Goal: Information Seeking & Learning: Learn about a topic

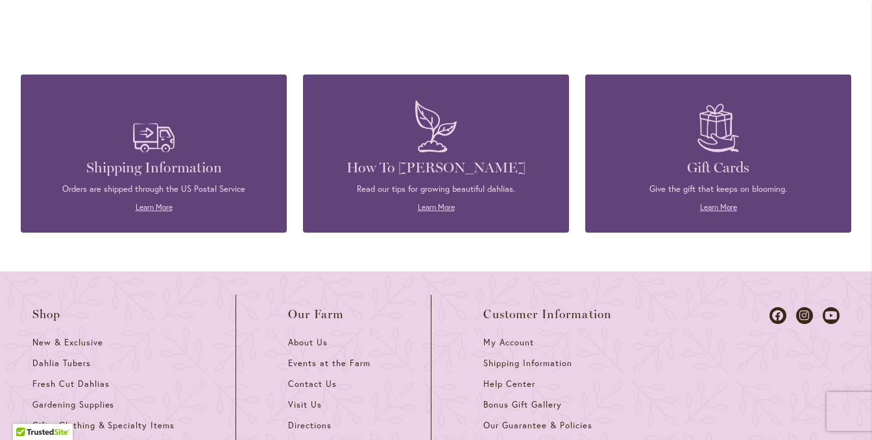
scroll to position [5707, 0]
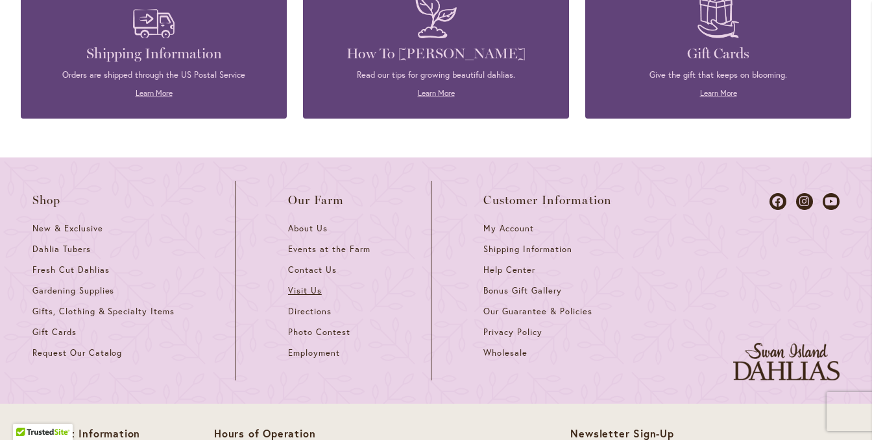
click at [305, 285] on span "Visit Us" at bounding box center [305, 290] width 34 height 11
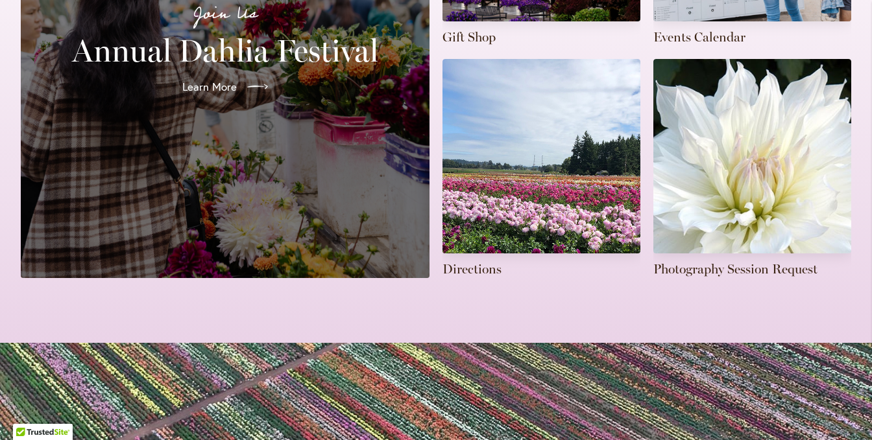
scroll to position [453, 0]
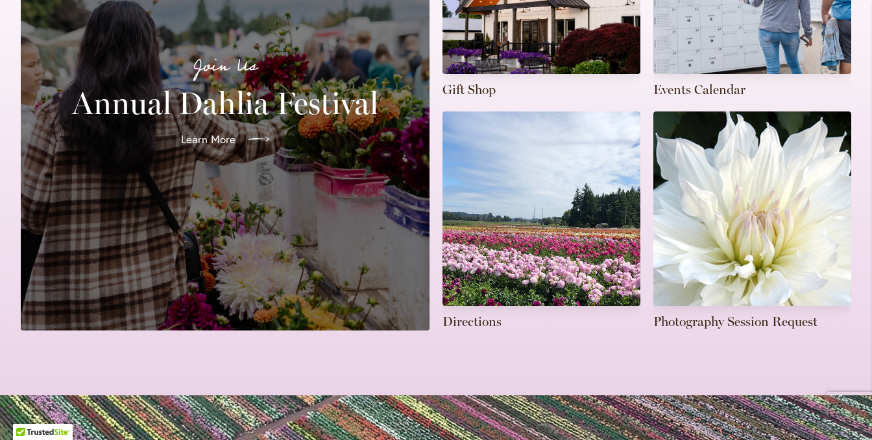
click at [202, 132] on span "Learn More" at bounding box center [208, 140] width 54 height 16
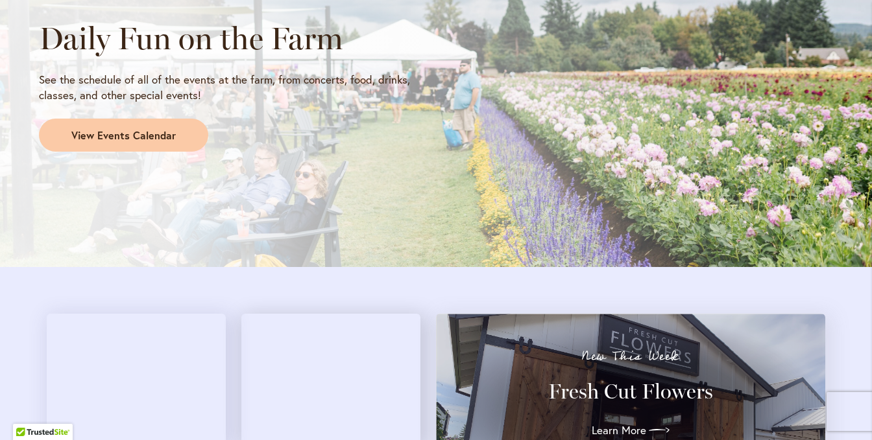
scroll to position [1167, 0]
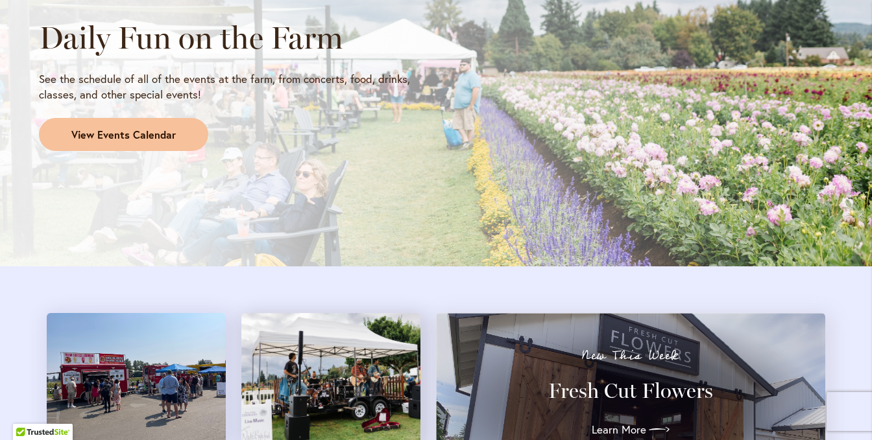
click at [83, 133] on span "View Events Calendar" at bounding box center [123, 135] width 104 height 15
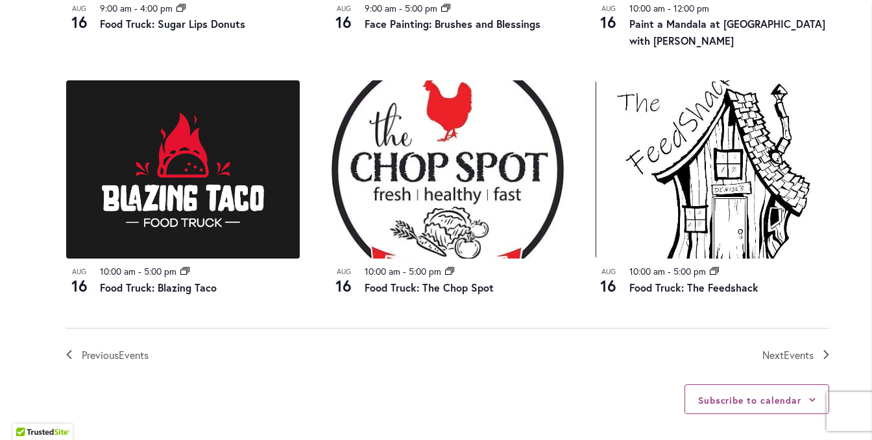
scroll to position [1492, 0]
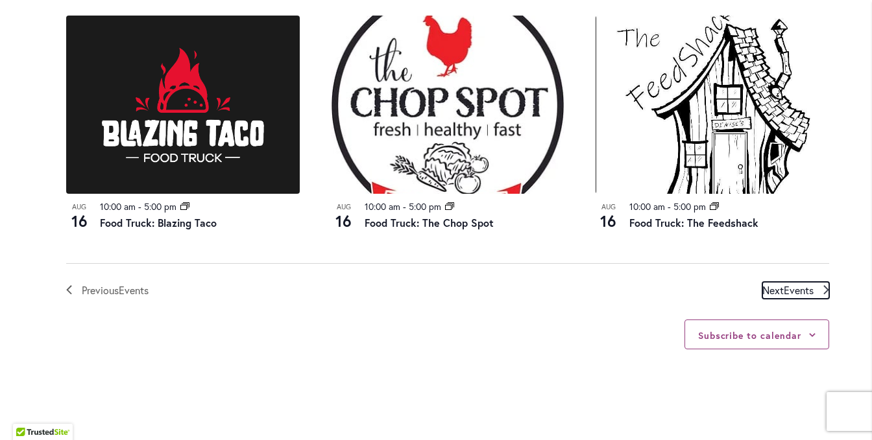
click at [815, 293] on link "Next Events" at bounding box center [795, 290] width 67 height 17
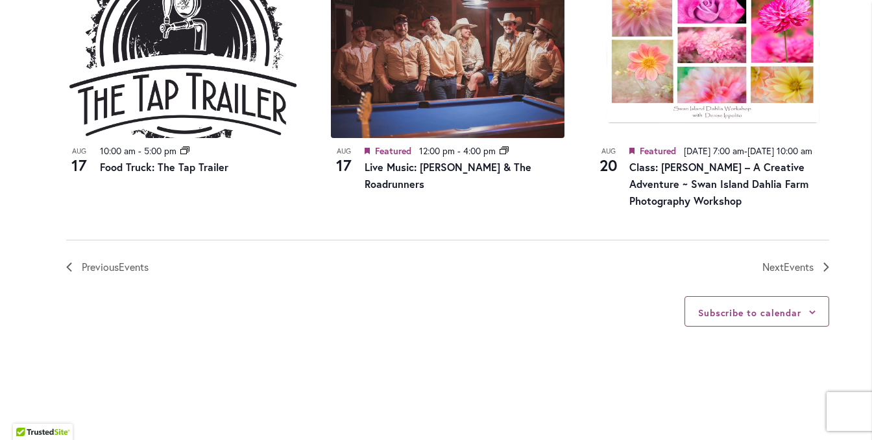
scroll to position [1482, 0]
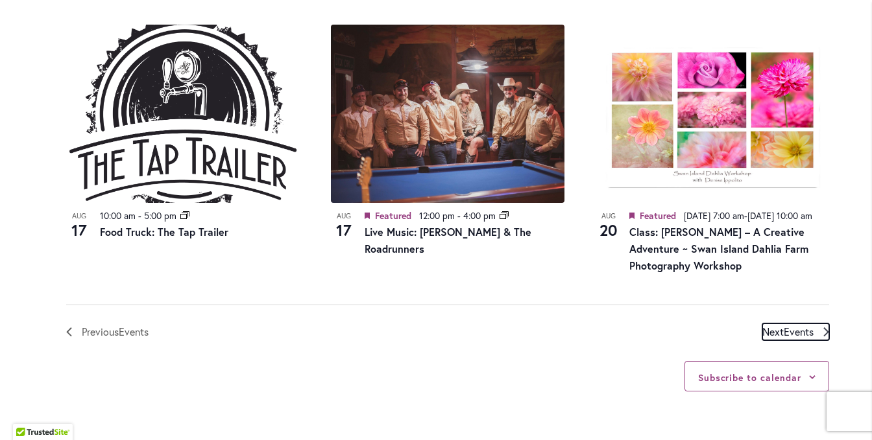
click at [795, 339] on span "Events" at bounding box center [798, 332] width 30 height 14
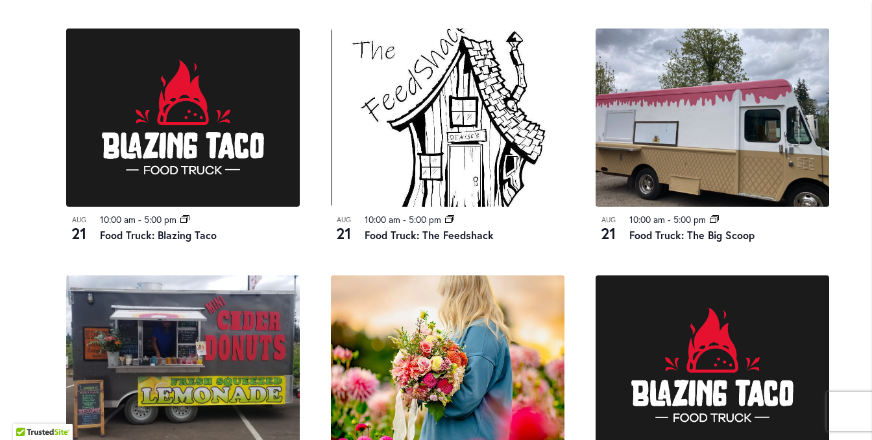
scroll to position [1288, 0]
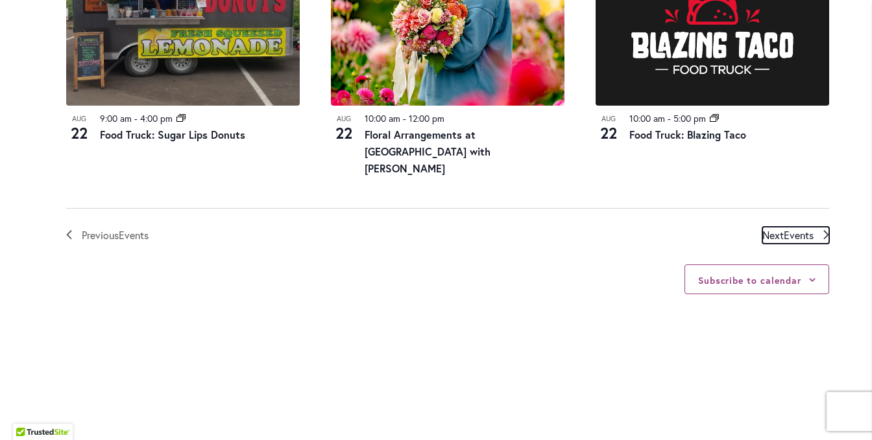
click at [786, 227] on span "Next Events" at bounding box center [787, 235] width 51 height 17
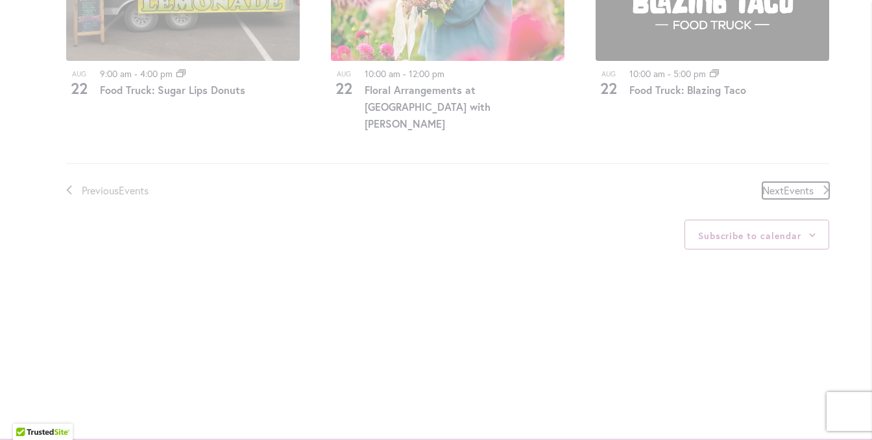
scroll to position [1612, 0]
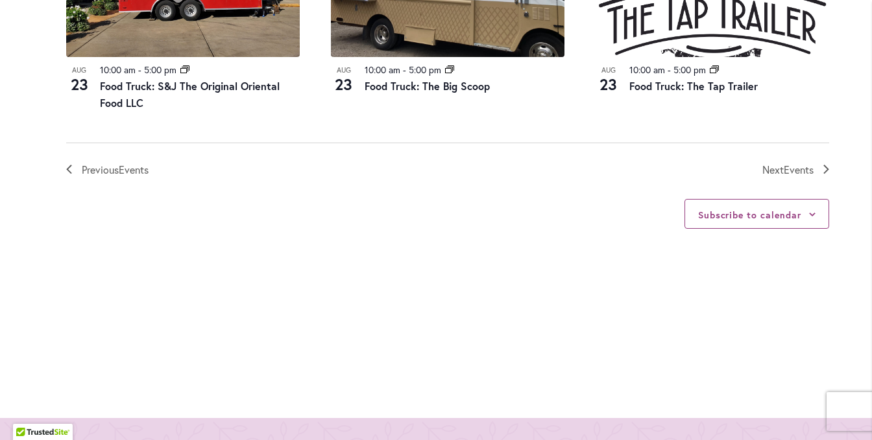
click at [805, 154] on nav "Previous Events Today Next Events" at bounding box center [447, 161] width 763 height 36
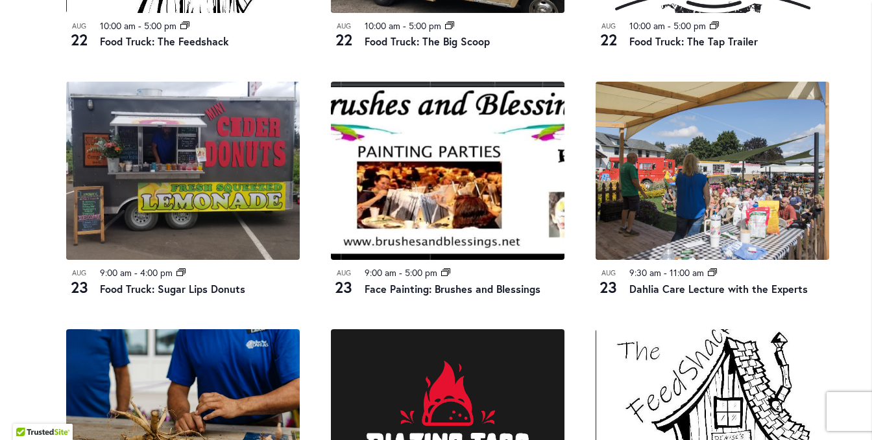
scroll to position [899, 0]
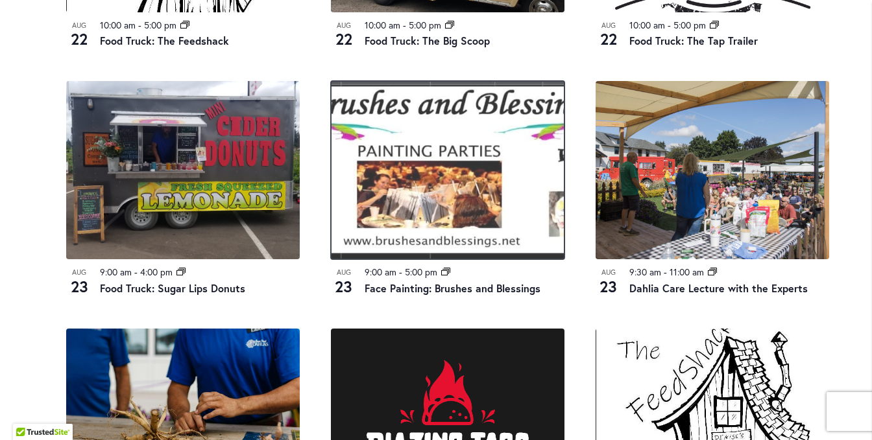
click at [429, 157] on img at bounding box center [447, 170] width 233 height 178
